Goal: Transaction & Acquisition: Obtain resource

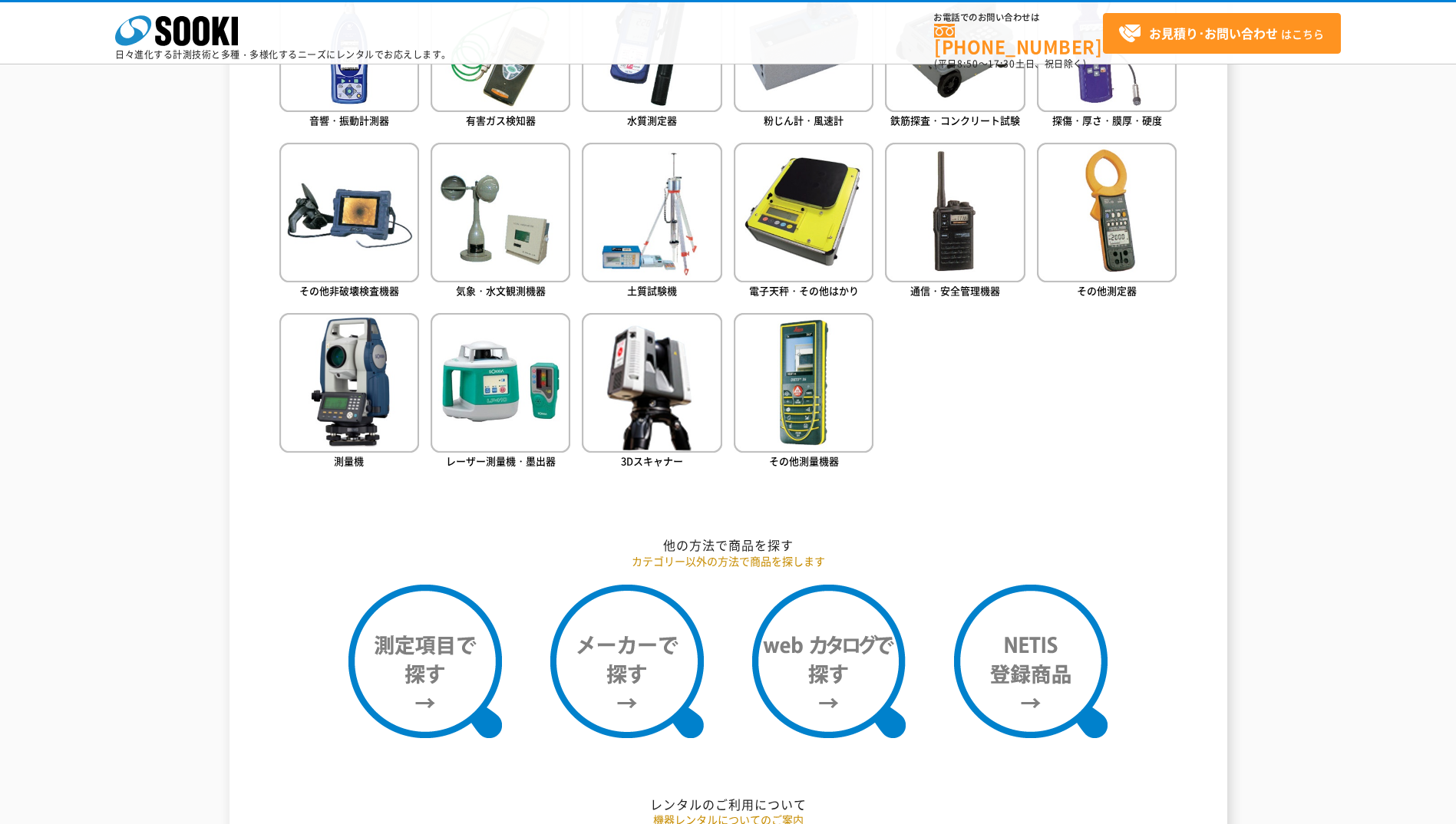
scroll to position [845, 0]
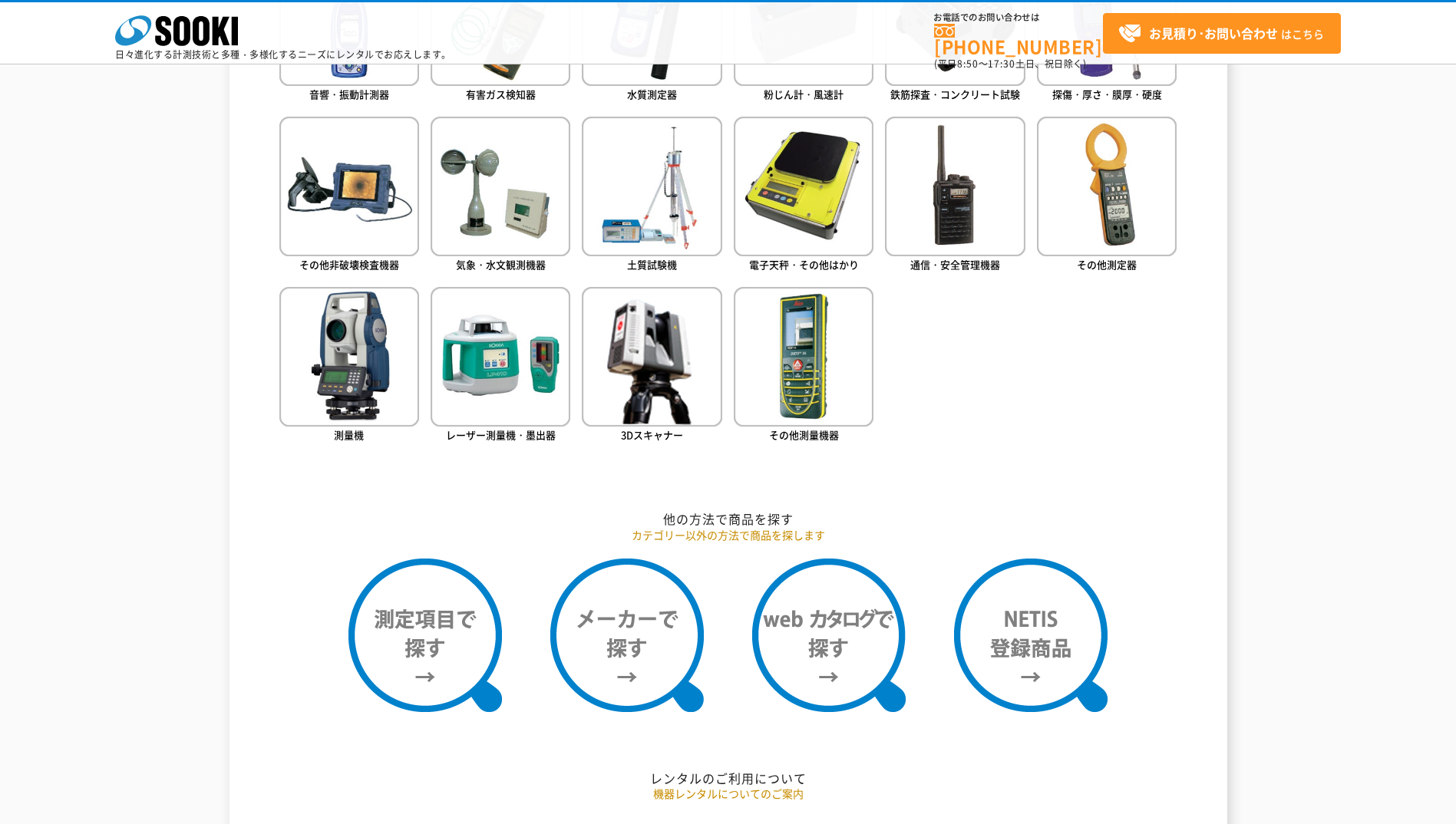
click at [576, 230] on ul "音響・振動計測器 有害ガス検知器 水質測定器 粉じん計・風速計 鉄筋探査・コンクリート試験 探傷・厚さ・膜厚・硬度" at bounding box center [728, 216] width 898 height 543
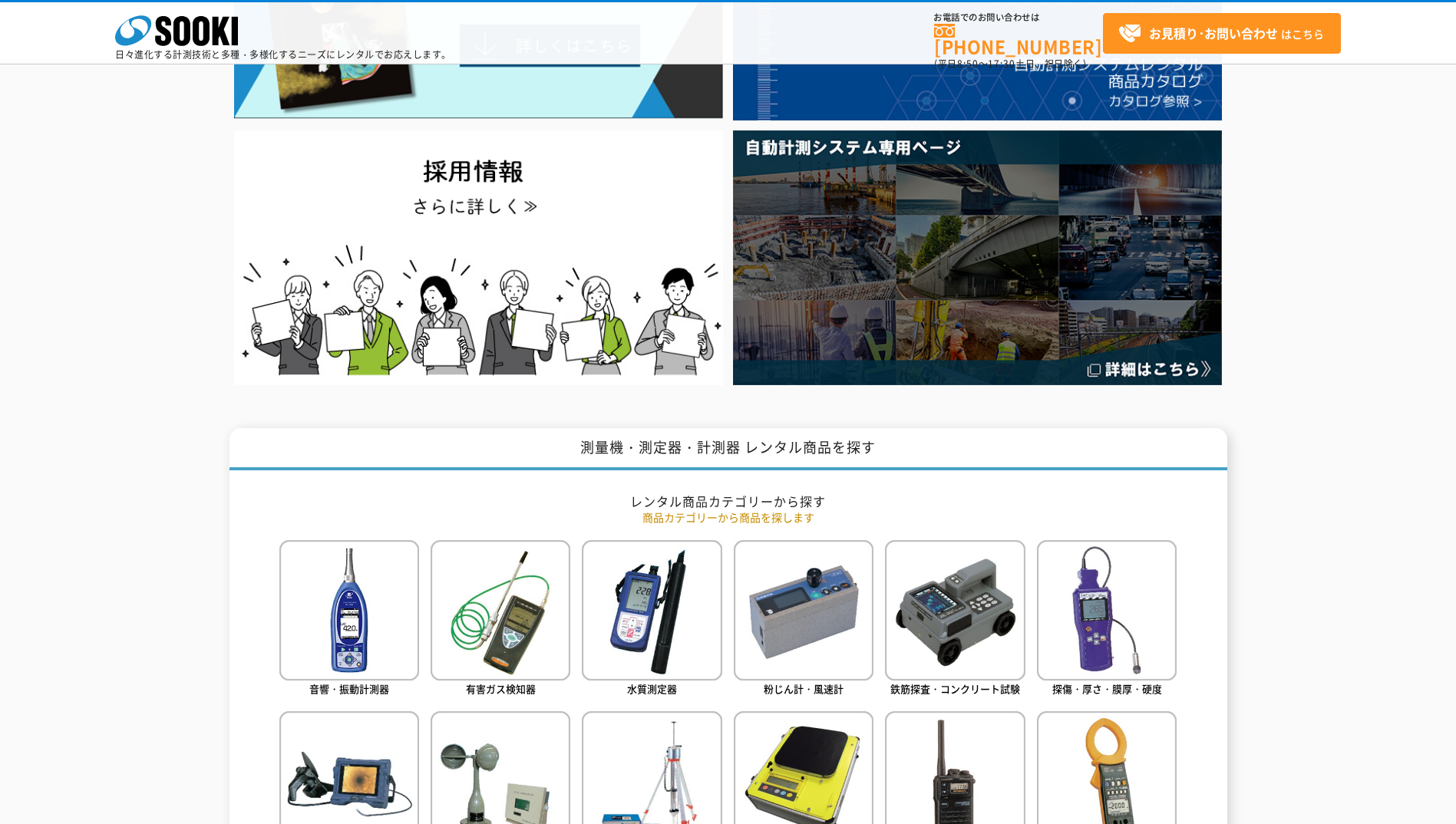
scroll to position [77, 0]
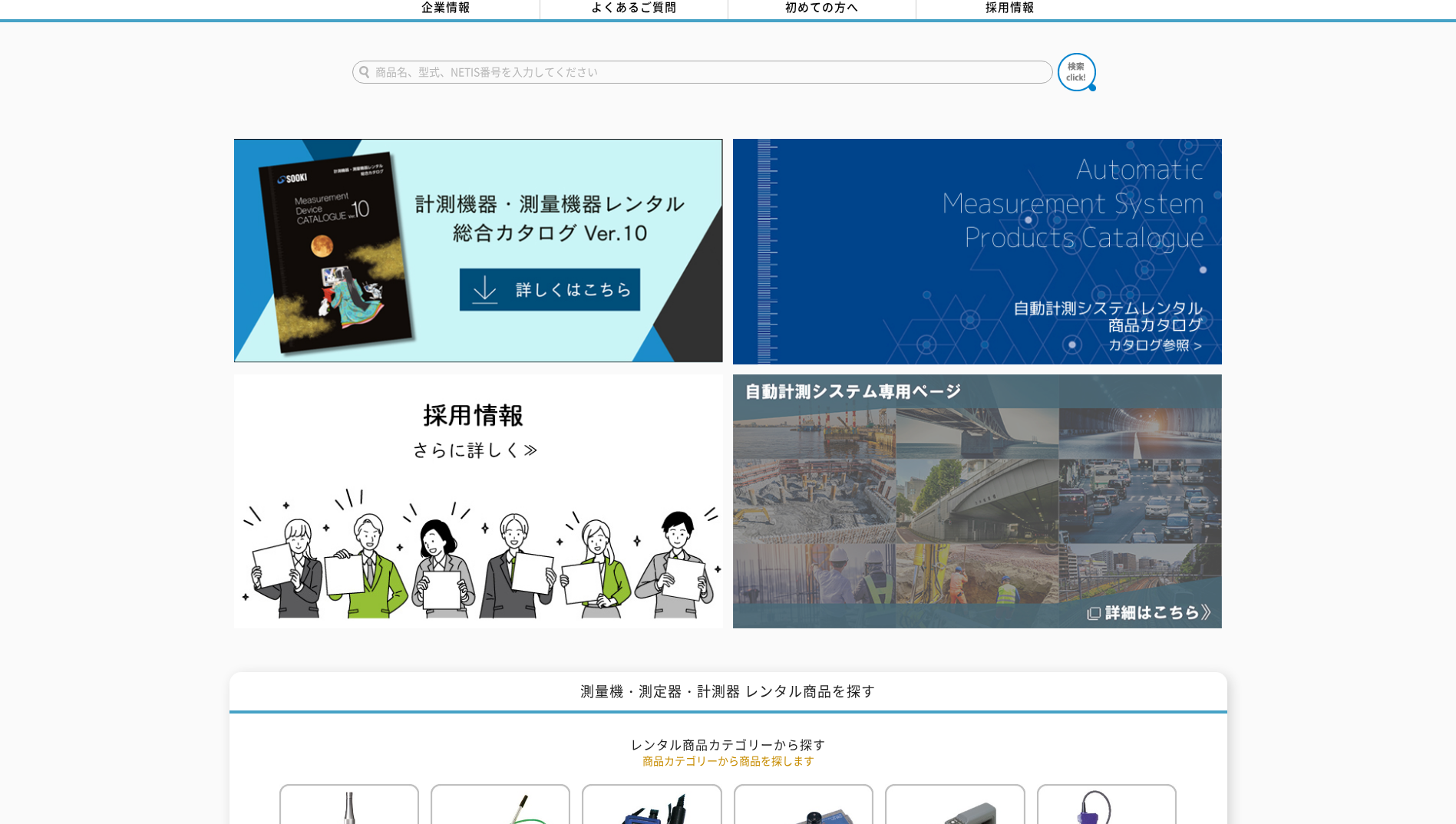
click at [968, 457] on img at bounding box center [977, 501] width 489 height 254
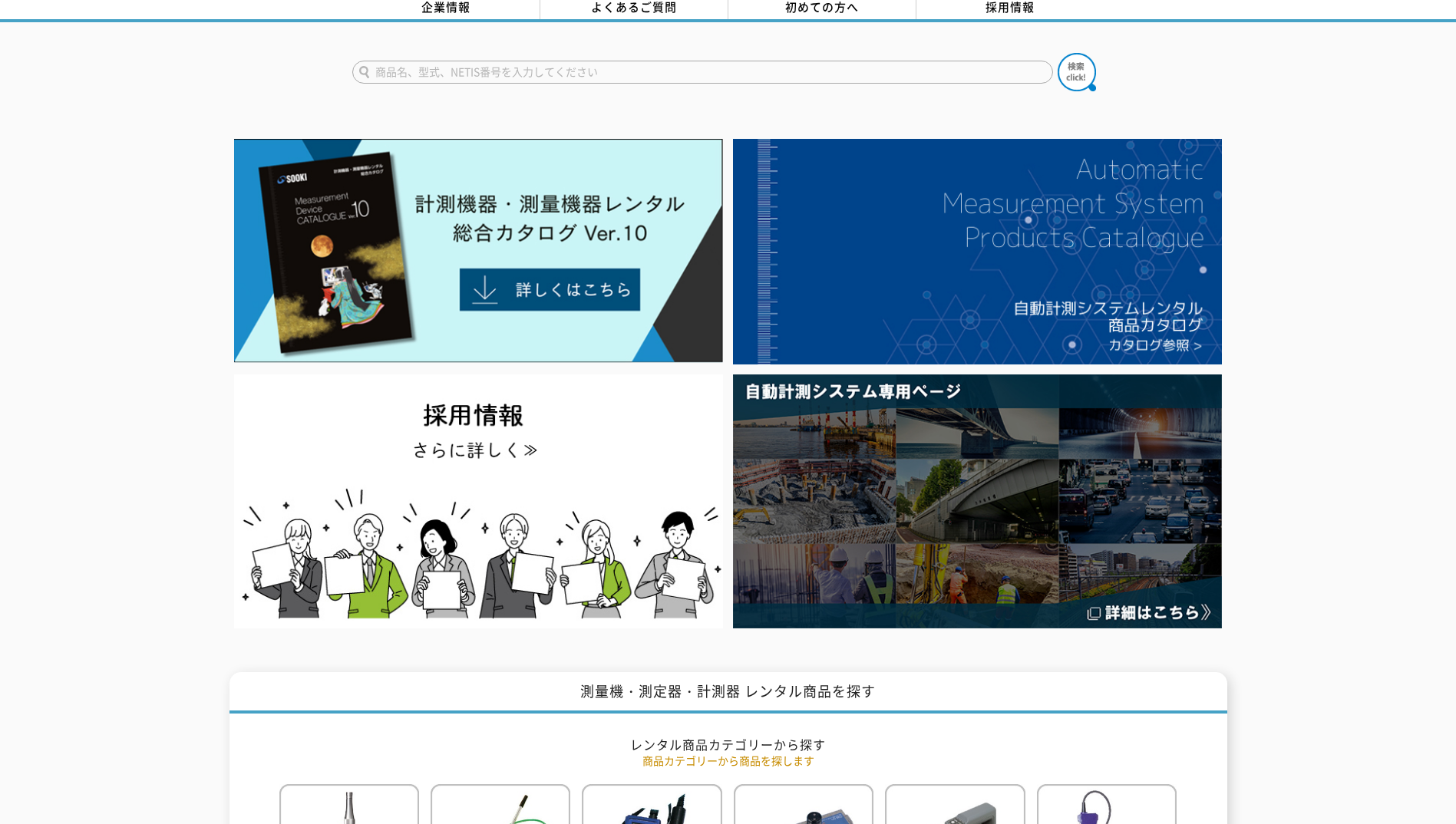
click at [726, 325] on li at bounding box center [479, 250] width 499 height 234
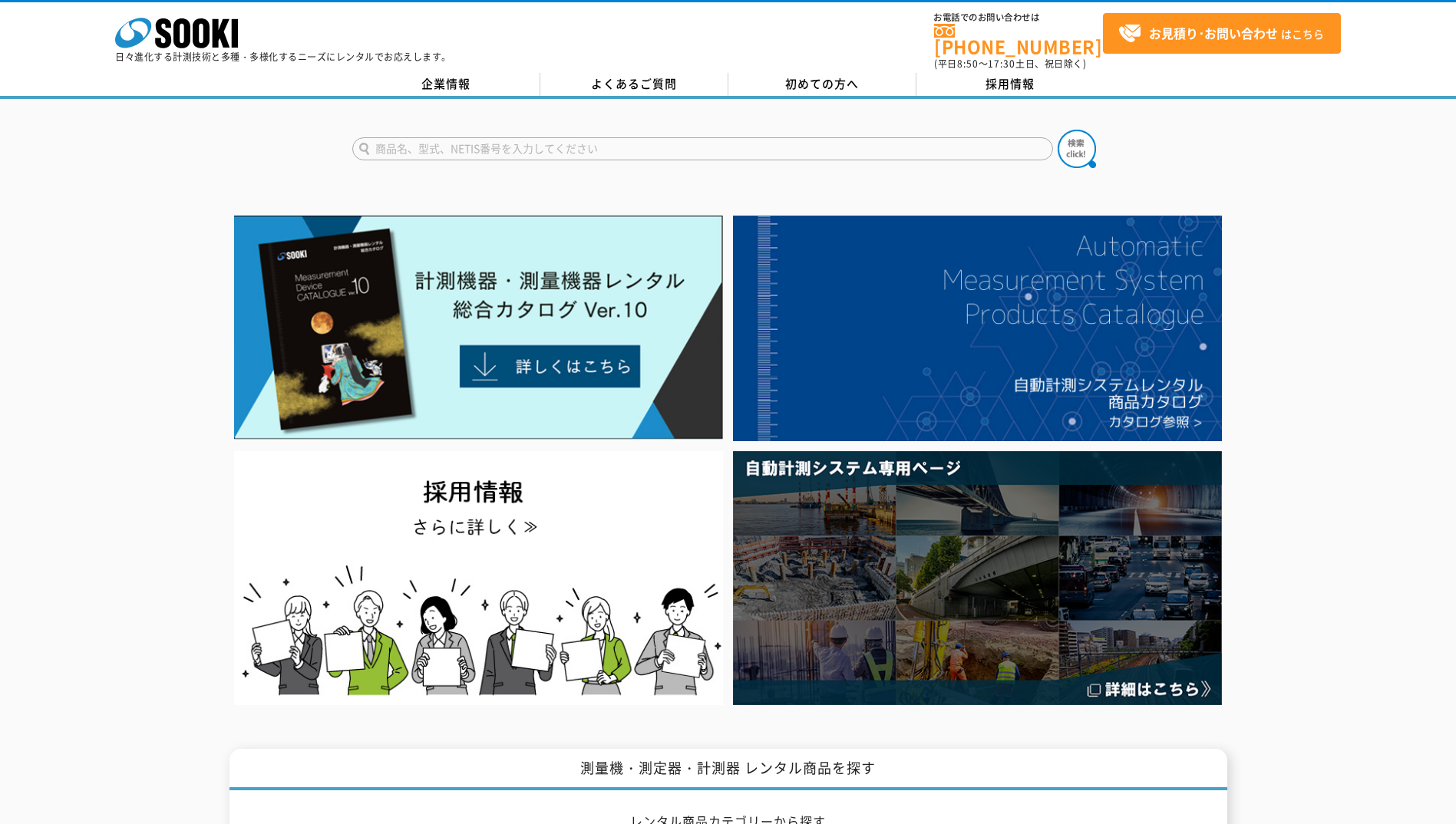
click at [729, 278] on li at bounding box center [977, 328] width 499 height 236
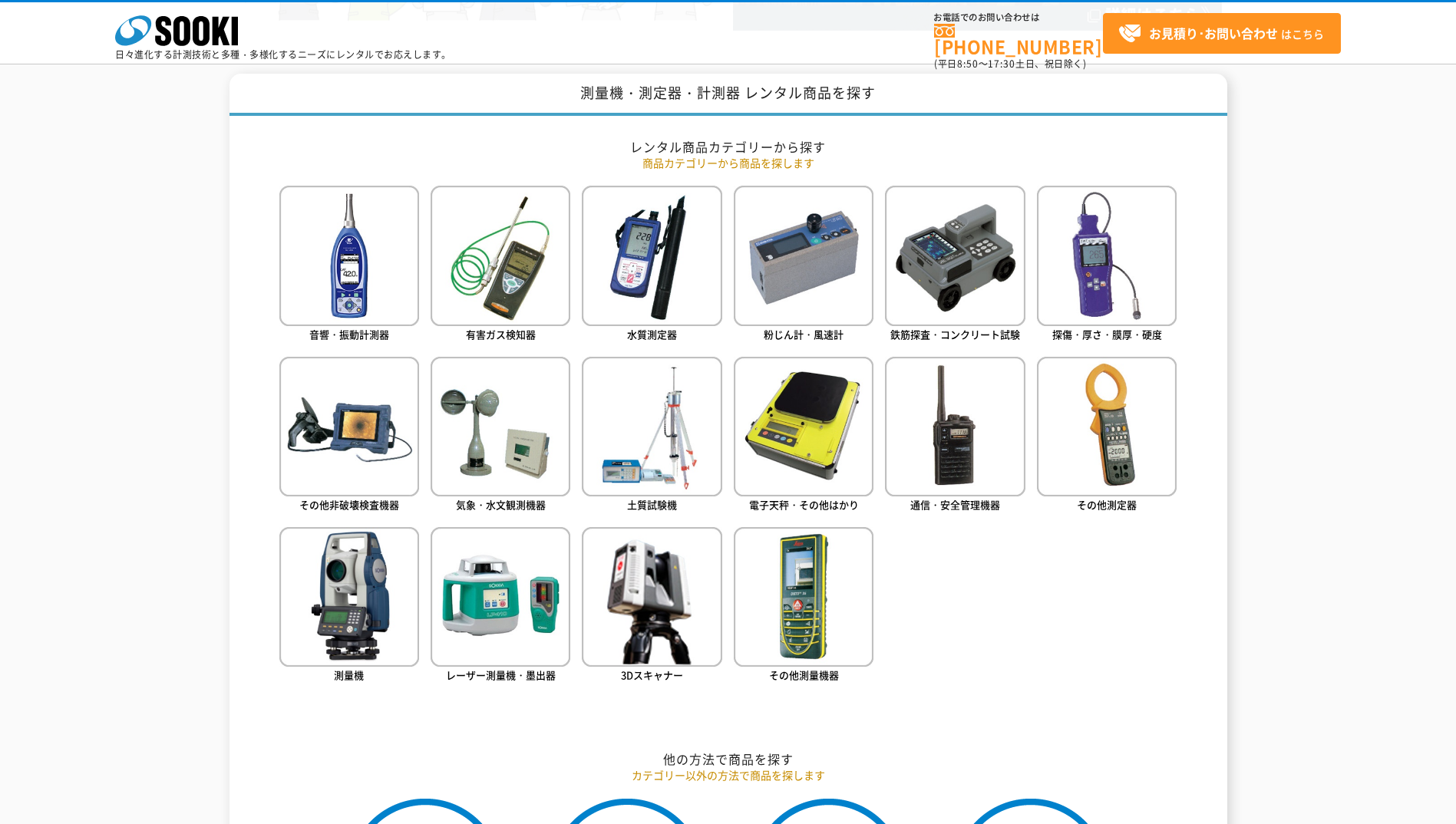
scroll to position [629, 0]
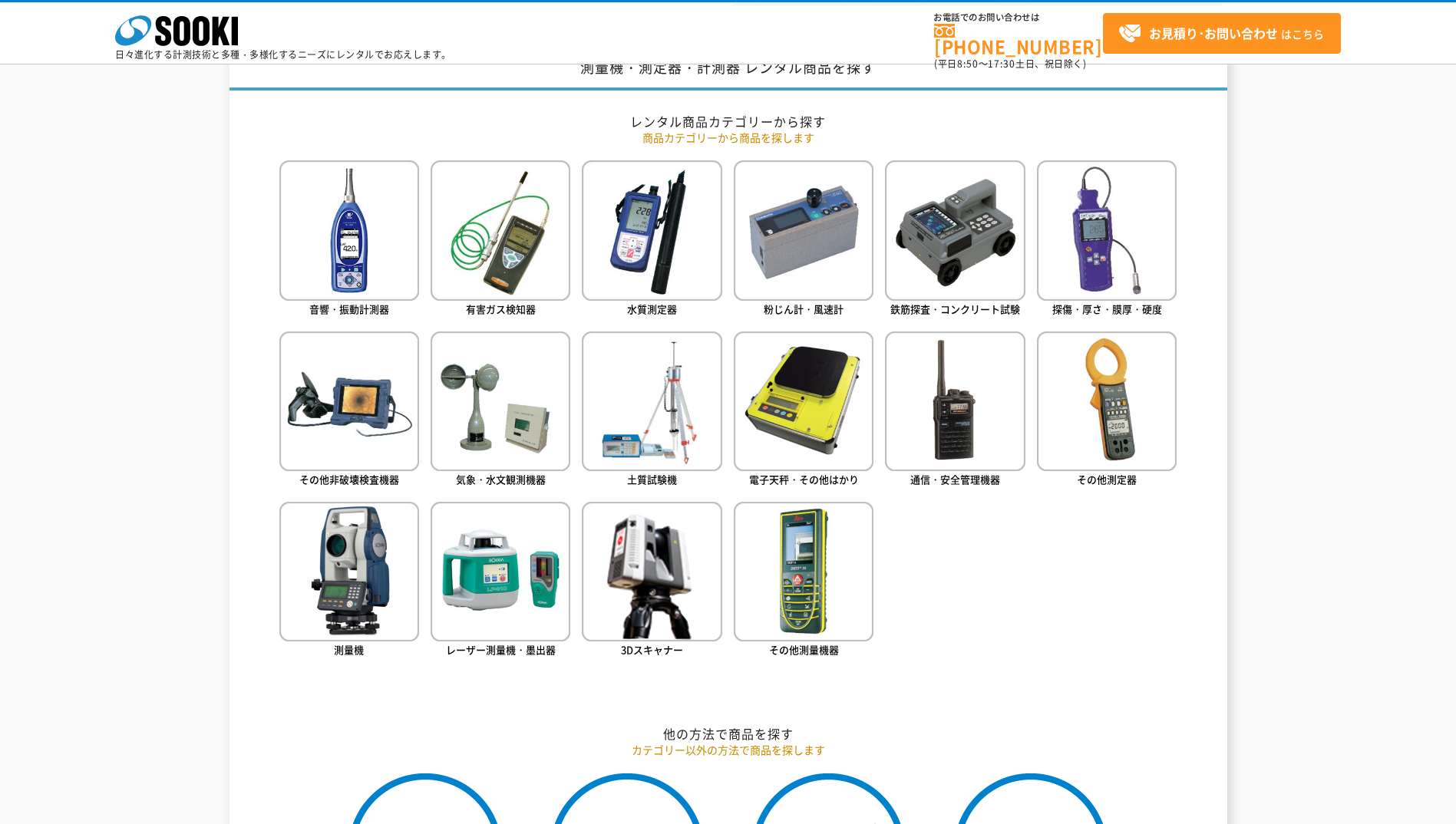
click at [578, 446] on ul "音響・振動計測器 有害ガス検知器 水質測定器 粉じん計・風速計 鉄筋探査・コンクリート試験 探傷・厚さ・膜厚・硬度" at bounding box center [728, 432] width 898 height 543
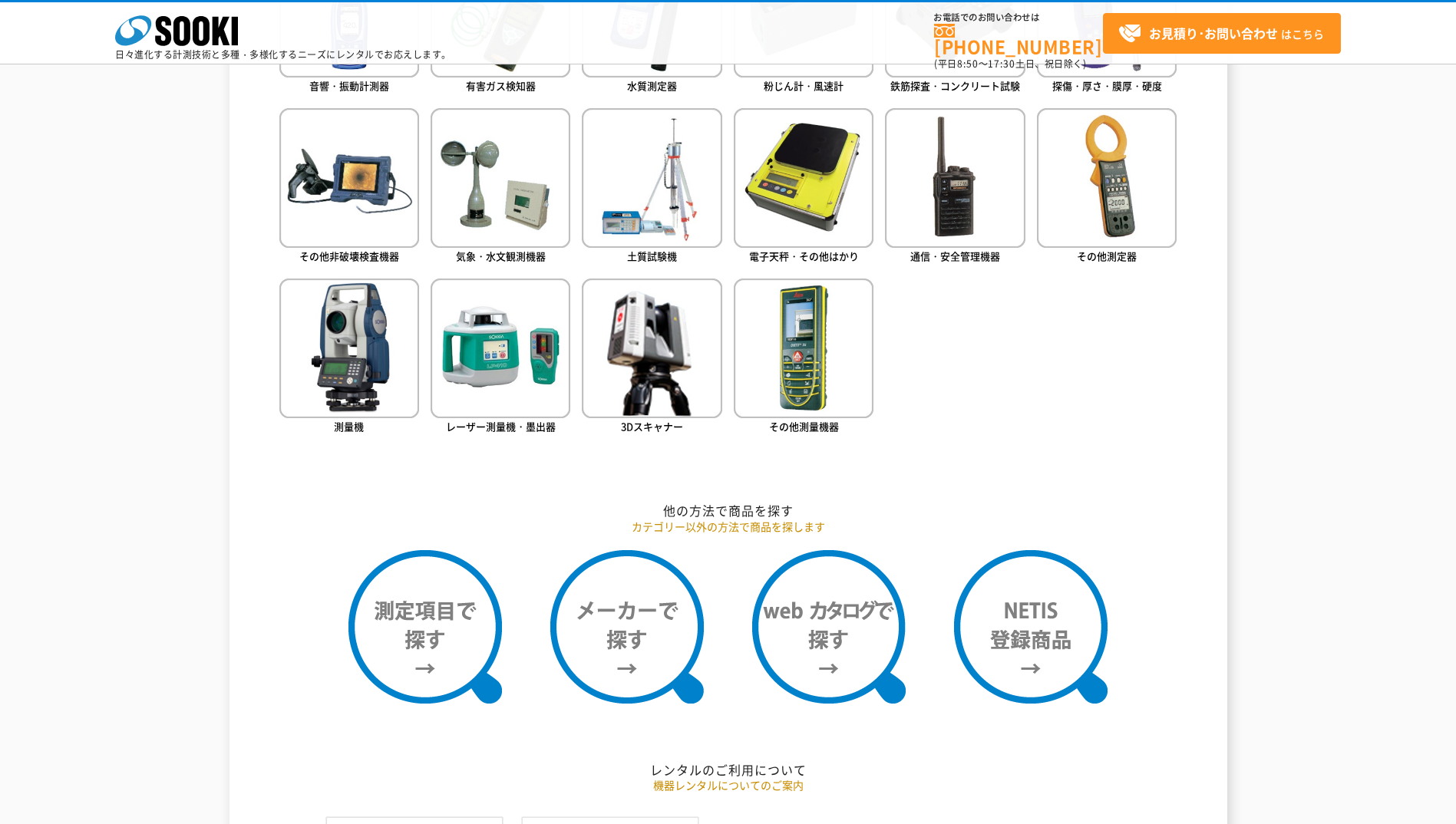
scroll to position [860, 0]
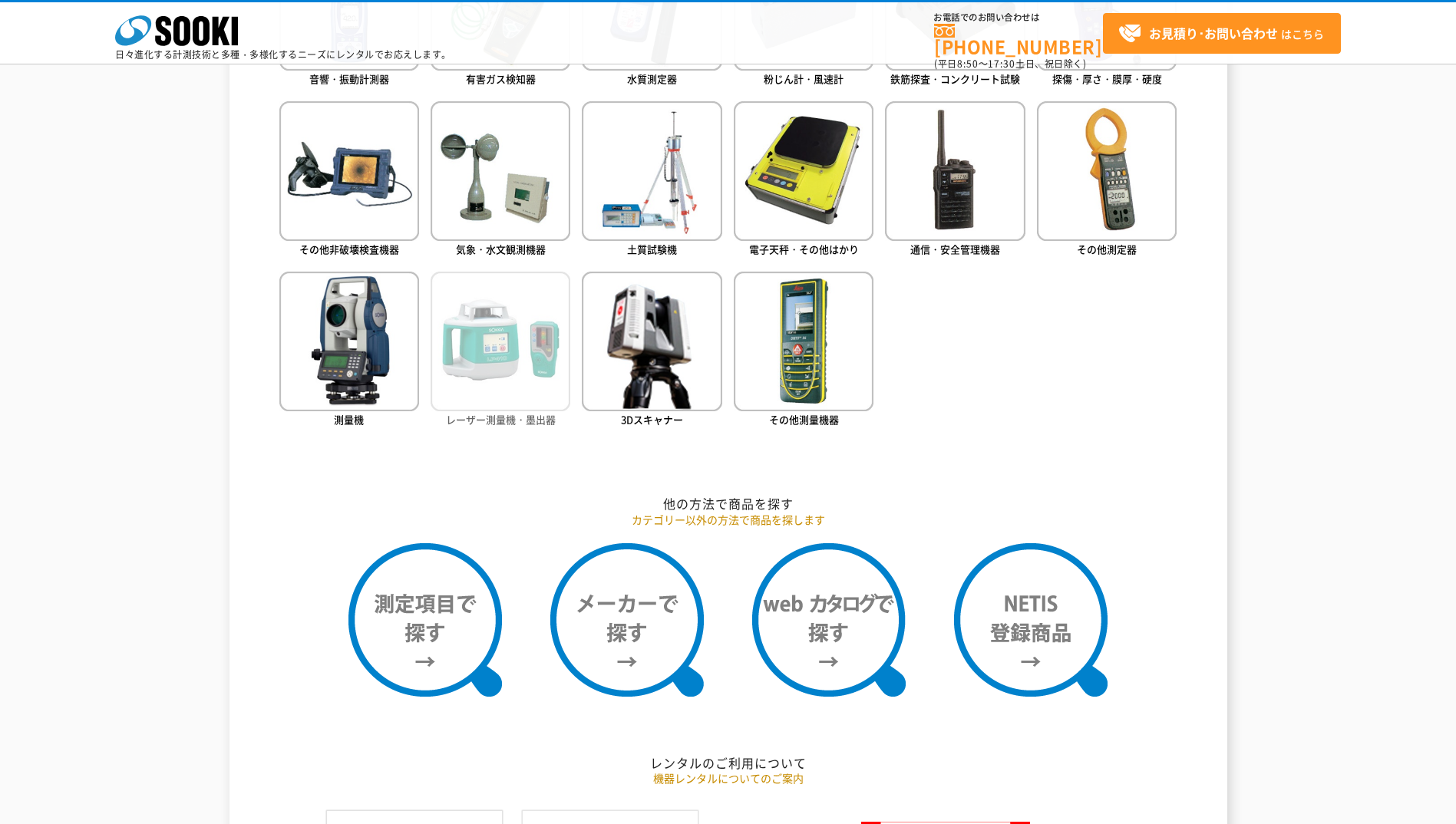
click at [519, 393] on img at bounding box center [500, 341] width 140 height 140
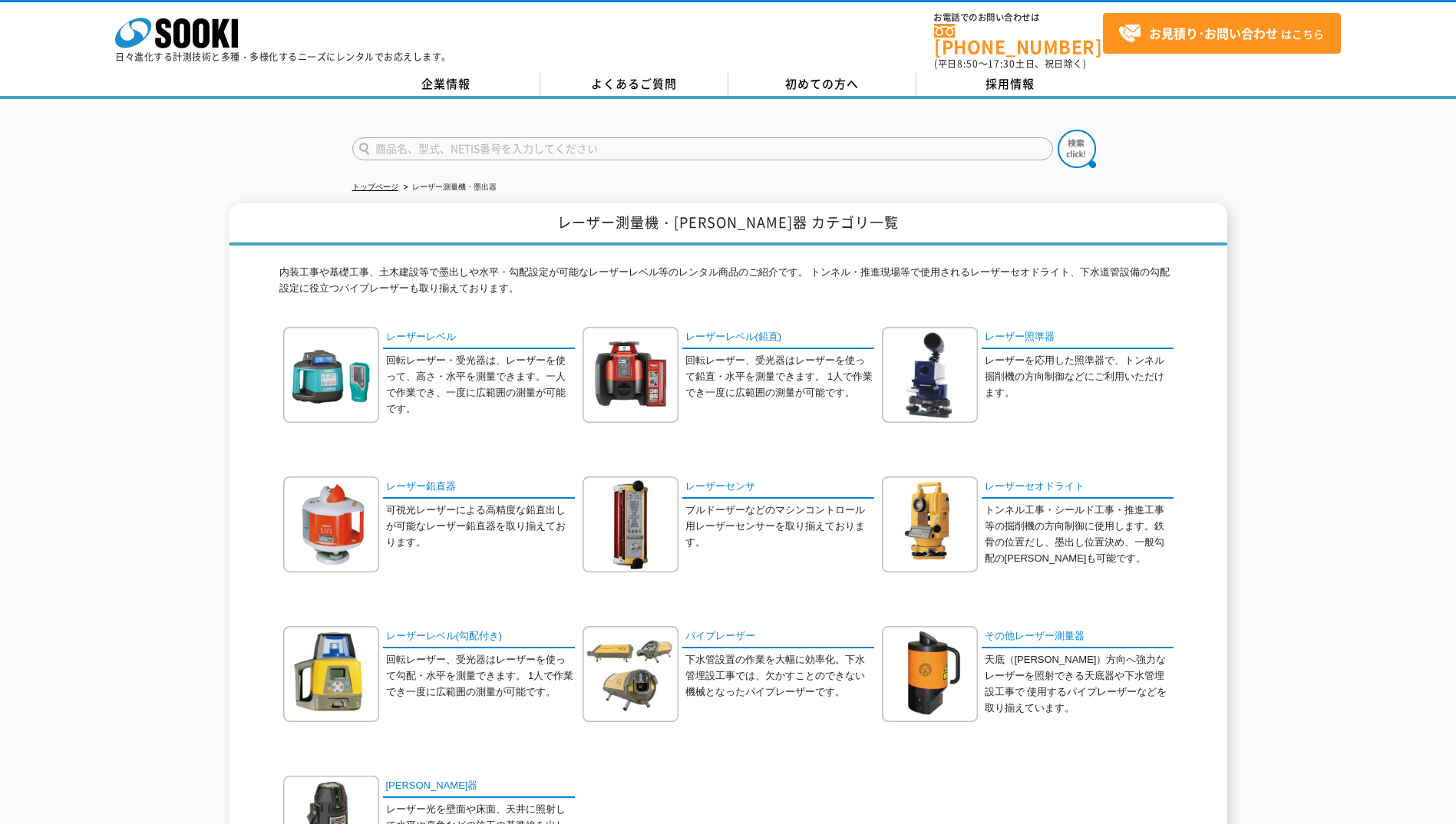
click at [577, 308] on div "内装工事や基礎工事、土木建設等で墨出しや水平・勾配設定が可能なレーザーレベル等のレンタル商品のご紹介です。 トンネル・推進現場等で使用されるレーザーセオドライ…" at bounding box center [728, 592] width 898 height 692
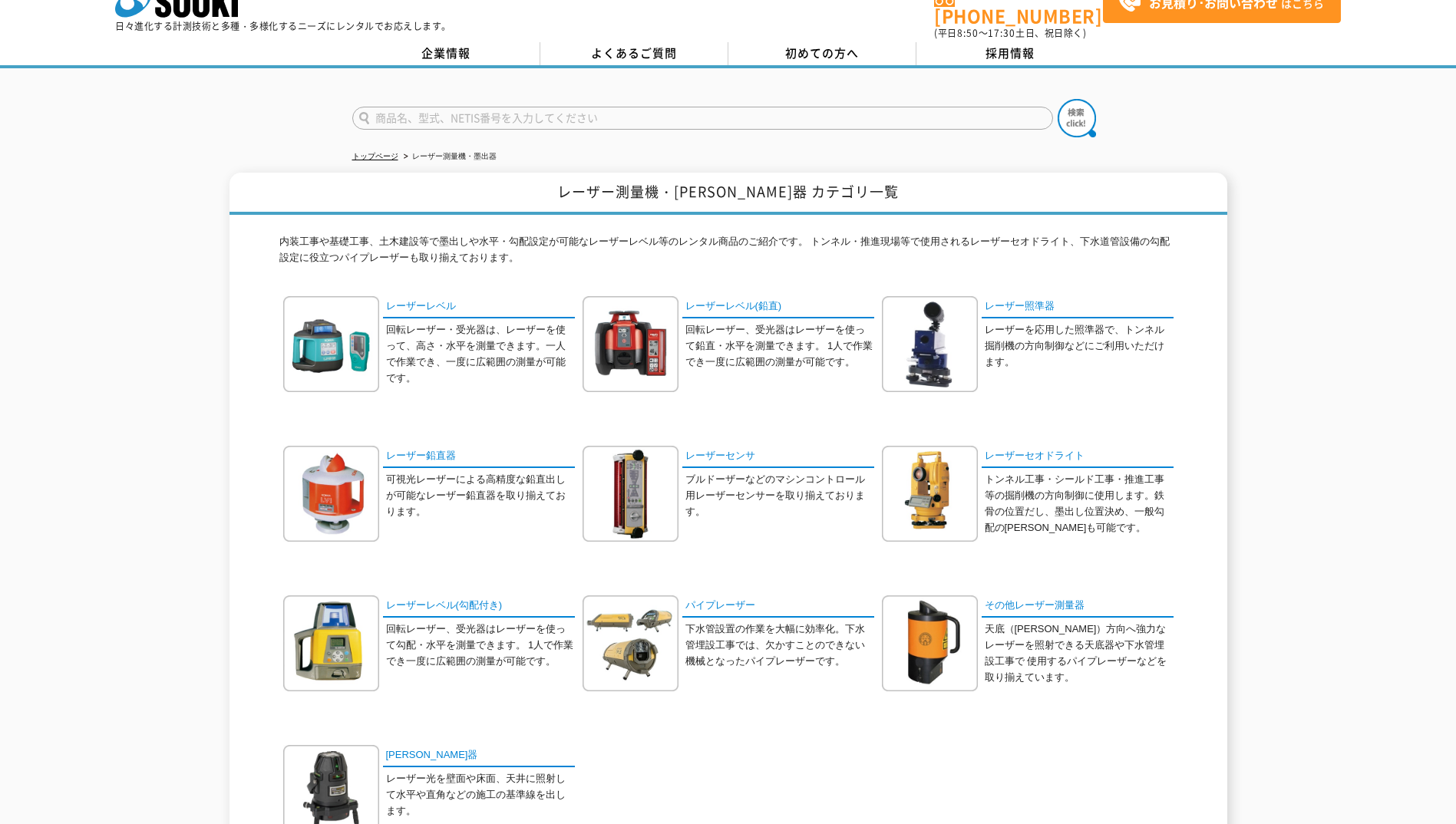
scroll to position [107, 0]
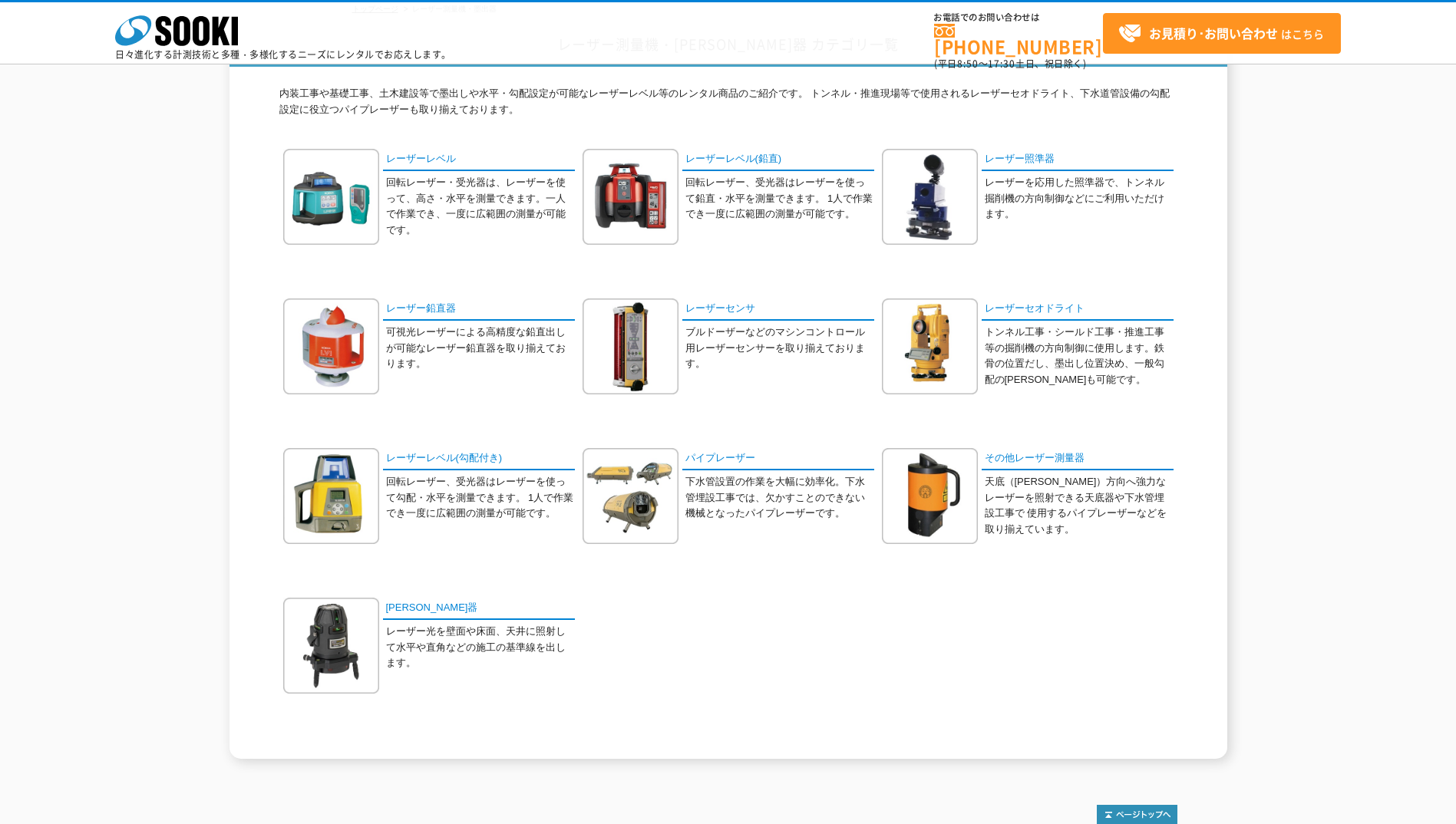
click at [578, 311] on div "レーザーレベル 回転レーザー・受光器は、レーザーを使って、高さ・水平を測量できます。一人で作業でき、一度に広範囲の測量が可能です。" at bounding box center [728, 448] width 898 height 599
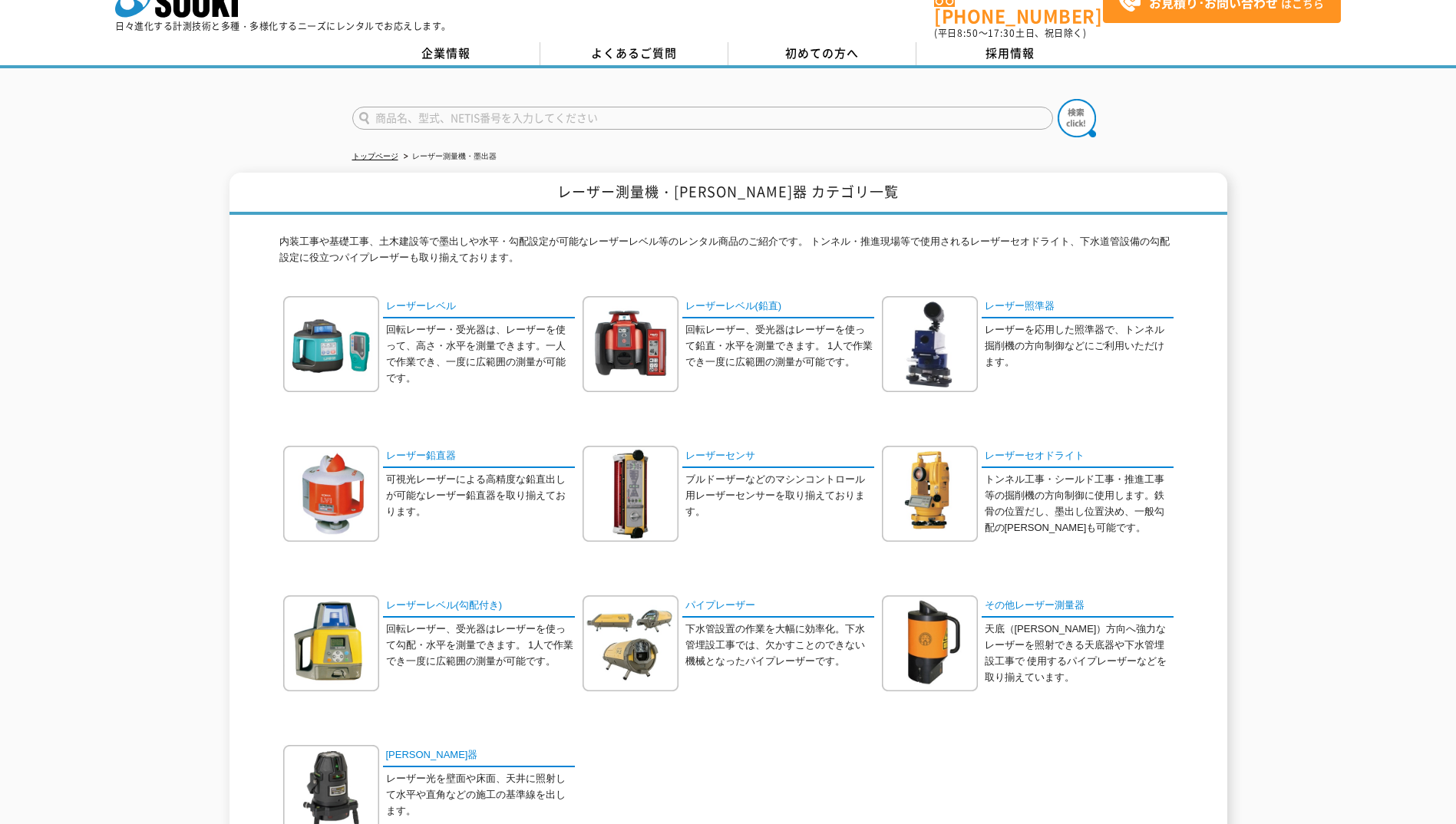
scroll to position [0, 0]
